Goal: Check status: Check status

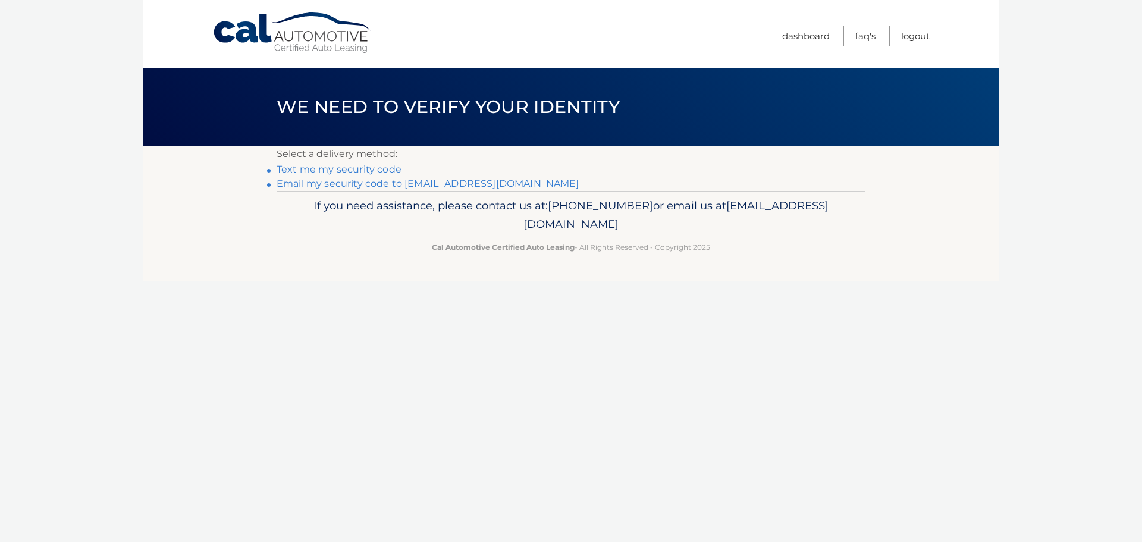
click at [375, 184] on link "Email my security code to m*********@calautomotive.com" at bounding box center [428, 183] width 303 height 11
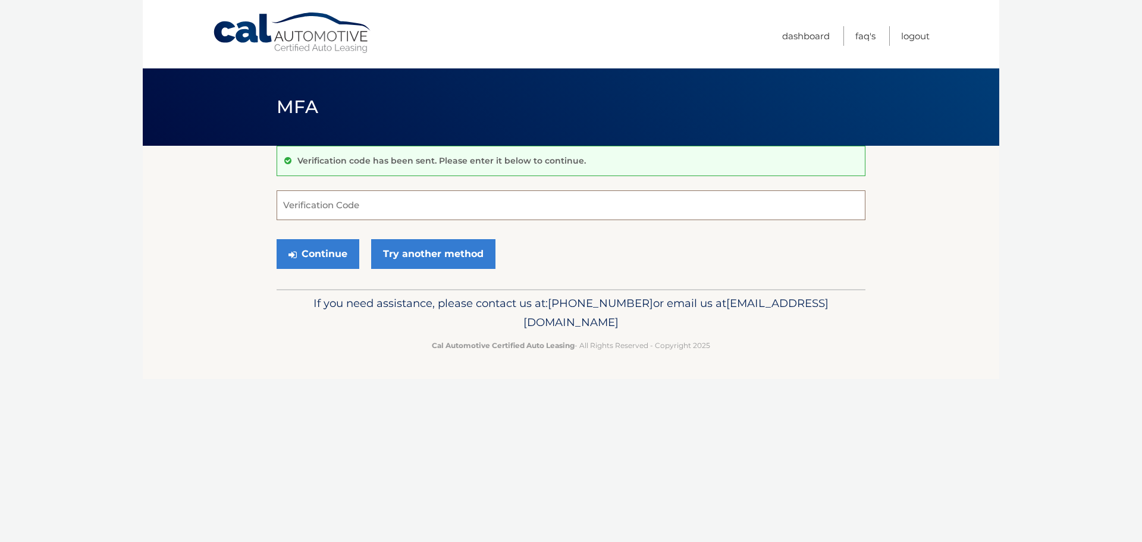
click at [307, 206] on input "Verification Code" at bounding box center [571, 205] width 589 height 30
type input "283355"
click at [277, 239] on button "Continue" at bounding box center [318, 254] width 83 height 30
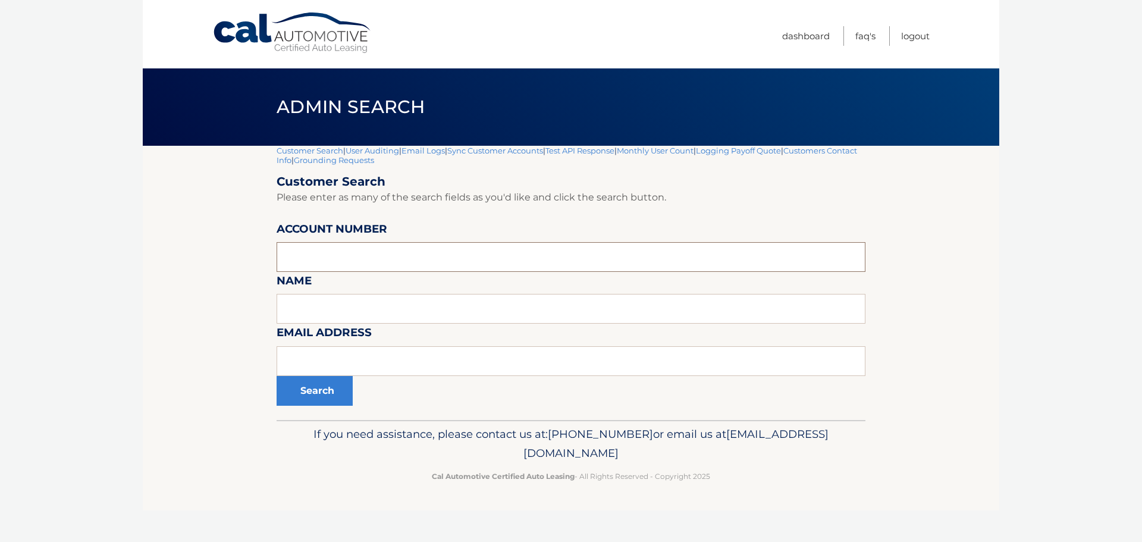
click at [297, 259] on input "text" at bounding box center [571, 257] width 589 height 30
type input "44455603685"
click at [321, 391] on button "Search" at bounding box center [315, 391] width 76 height 30
